Goal: Task Accomplishment & Management: Complete application form

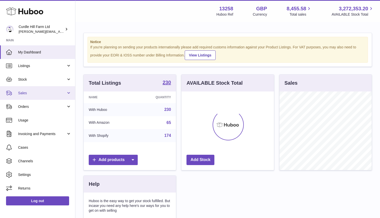
scroll to position [78, 93]
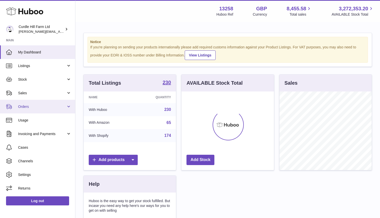
click at [39, 111] on link "Orders" at bounding box center [37, 107] width 75 height 14
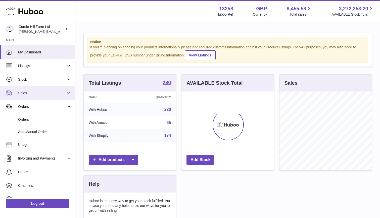
click at [51, 93] on span "Sales" at bounding box center [42, 93] width 48 height 5
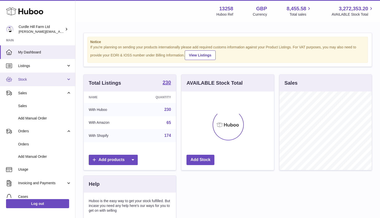
click at [44, 83] on link "Stock" at bounding box center [37, 79] width 75 height 14
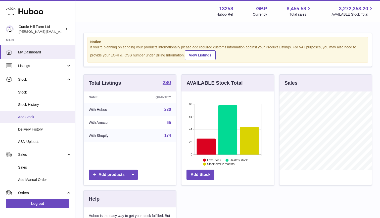
click at [28, 116] on span "Add Stock" at bounding box center [44, 116] width 53 height 5
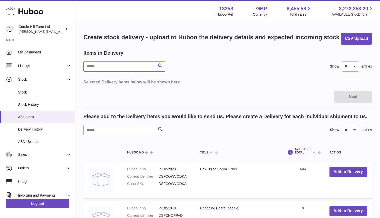
click at [125, 66] on input "text" at bounding box center [125, 66] width 82 height 10
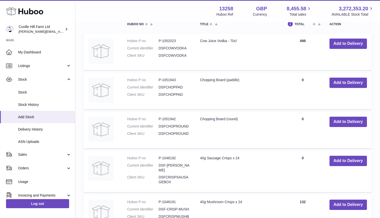
scroll to position [132, 0]
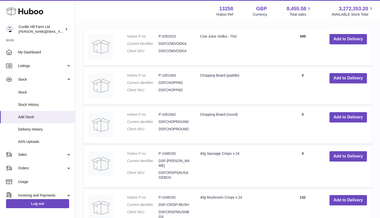
type input "*******"
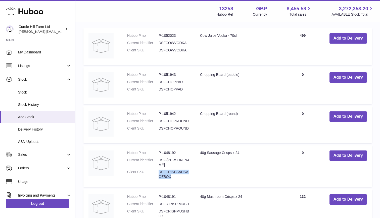
scroll to position [133, 0]
drag, startPoint x: 159, startPoint y: 166, endPoint x: 173, endPoint y: 170, distance: 14.6
click at [173, 170] on dd "DSFCRISPSAUSAGEBOX" at bounding box center [174, 174] width 31 height 10
copy dd "DSFCRISPSAUSAGEBOX"
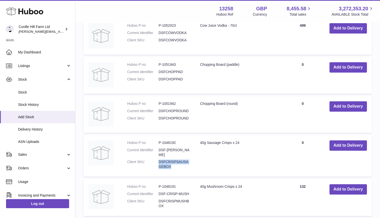
scroll to position [144, 0]
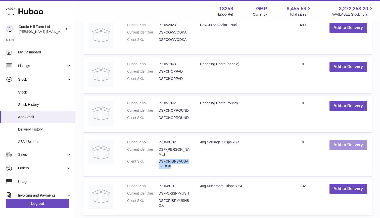
click at [342, 147] on button "Add to Delivery" at bounding box center [348, 145] width 37 height 10
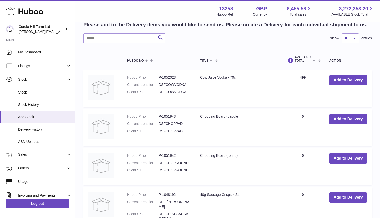
click at [164, 211] on dd "DSFCRISPSAUSAGEBOX" at bounding box center [174, 216] width 31 height 10
drag, startPoint x: 162, startPoint y: 202, endPoint x: 174, endPoint y: 204, distance: 12.6
click at [174, 211] on dd "DSFCRISPSAUSAGEBOX" at bounding box center [174, 216] width 31 height 10
copy dd "DSFCRISPSAUSAGEBOX"
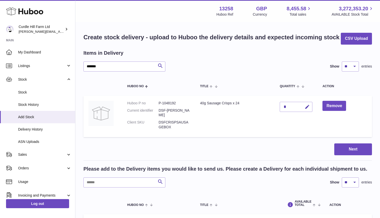
scroll to position [0, 0]
click at [348, 143] on button "Next" at bounding box center [354, 149] width 38 height 12
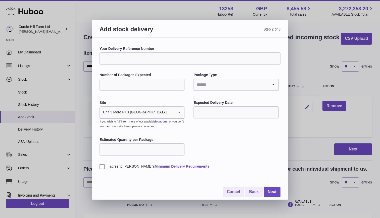
click at [117, 56] on input "Your Delivery Reference Number" at bounding box center [190, 58] width 181 height 12
click at [127, 58] on input "**********" at bounding box center [190, 58] width 181 height 12
type input "**********"
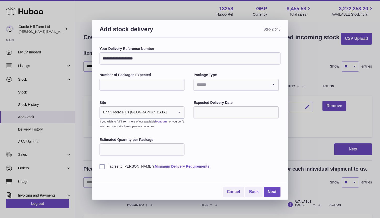
click at [143, 83] on input "Number of Packages Expected" at bounding box center [142, 84] width 85 height 12
type input "*"
click at [181, 83] on input "*" at bounding box center [142, 84] width 85 height 12
click at [245, 87] on input "Search for option" at bounding box center [231, 85] width 74 height 12
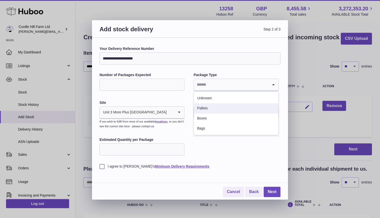
click at [202, 110] on li "Pallets" at bounding box center [236, 108] width 84 height 10
click at [210, 110] on input "text" at bounding box center [236, 112] width 85 height 12
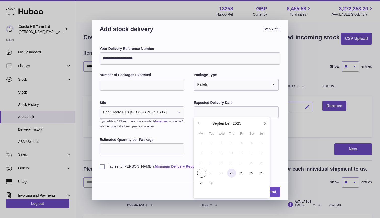
click at [234, 170] on span "25" at bounding box center [231, 172] width 9 height 9
type input "**********"
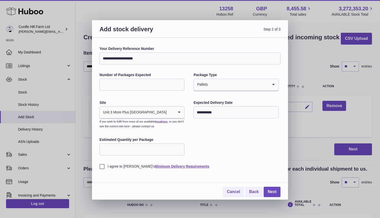
click at [169, 147] on input "Estimated Quantity per Package" at bounding box center [142, 149] width 85 height 12
type input "**"
click at [221, 148] on div "**********" at bounding box center [190, 107] width 181 height 122
click at [101, 164] on label "I agree to Huboo's Minimum Delivery Requirements" at bounding box center [190, 166] width 181 height 5
click at [219, 156] on div "I agree to Huboo's Minimum Delivery Requirements" at bounding box center [190, 162] width 181 height 12
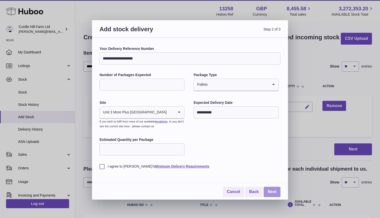
click at [272, 187] on link "Next" at bounding box center [272, 191] width 17 height 10
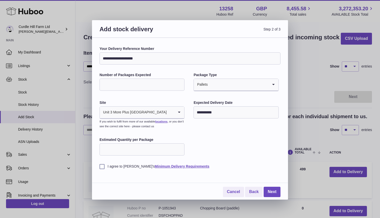
scroll to position [0, 0]
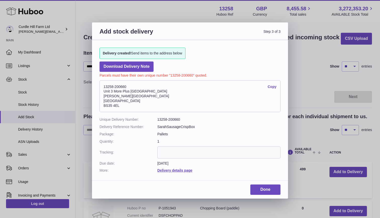
drag, startPoint x: 104, startPoint y: 85, endPoint x: 132, endPoint y: 103, distance: 33.2
click at [132, 103] on address "13258-200660 Copy Unit 3 More Plus Central Park Hudson Avenue Severn Beach BS35…" at bounding box center [190, 96] width 181 height 32
click at [289, 73] on div "Add stock delivery Step 3 of 3 Delivery created! Send items to the address belo…" at bounding box center [190, 109] width 380 height 218
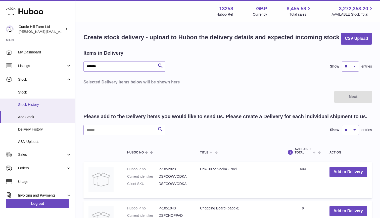
click at [31, 105] on span "Stock History" at bounding box center [44, 104] width 53 height 5
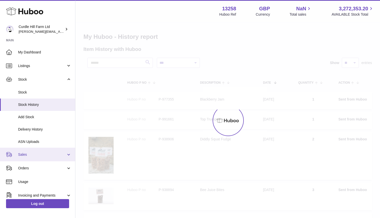
click at [33, 127] on ul "My Dashboard Listings Not with Huboo Listings with Huboo Bundles Stock Stock St…" at bounding box center [37, 150] width 75 height 211
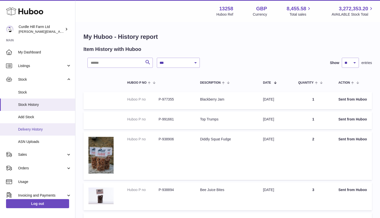
click at [33, 127] on span "Delivery History" at bounding box center [44, 129] width 53 height 5
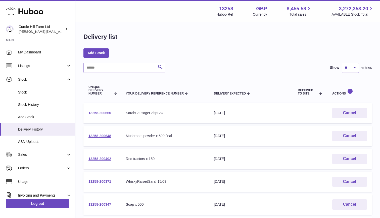
click at [110, 113] on link "13258-200660" at bounding box center [100, 113] width 23 height 4
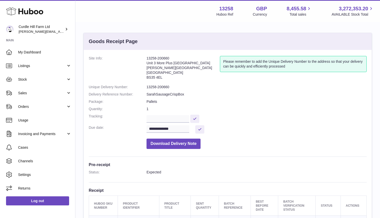
drag, startPoint x: 145, startPoint y: 57, endPoint x: 171, endPoint y: 76, distance: 32.4
click at [171, 76] on dl "**********" at bounding box center [228, 103] width 278 height 95
click at [168, 66] on address "13258-200660 Unit 3 More Plus [GEOGRAPHIC_DATA][PERSON_NAME][STREET_ADDRESS]" at bounding box center [183, 69] width 73 height 26
drag, startPoint x: 147, startPoint y: 58, endPoint x: 166, endPoint y: 75, distance: 25.6
click at [166, 75] on address "13258-200660 Unit 3 More Plus Central Park Hudson Avenue Severn Beach BS35 4EL" at bounding box center [183, 69] width 73 height 26
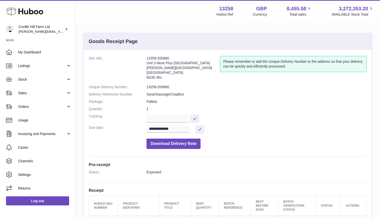
copy address "13258-200660 Unit 3 More Plus Central Park Hudson Avenue Severn Beach BS35 4EL"
